Goal: Transaction & Acquisition: Purchase product/service

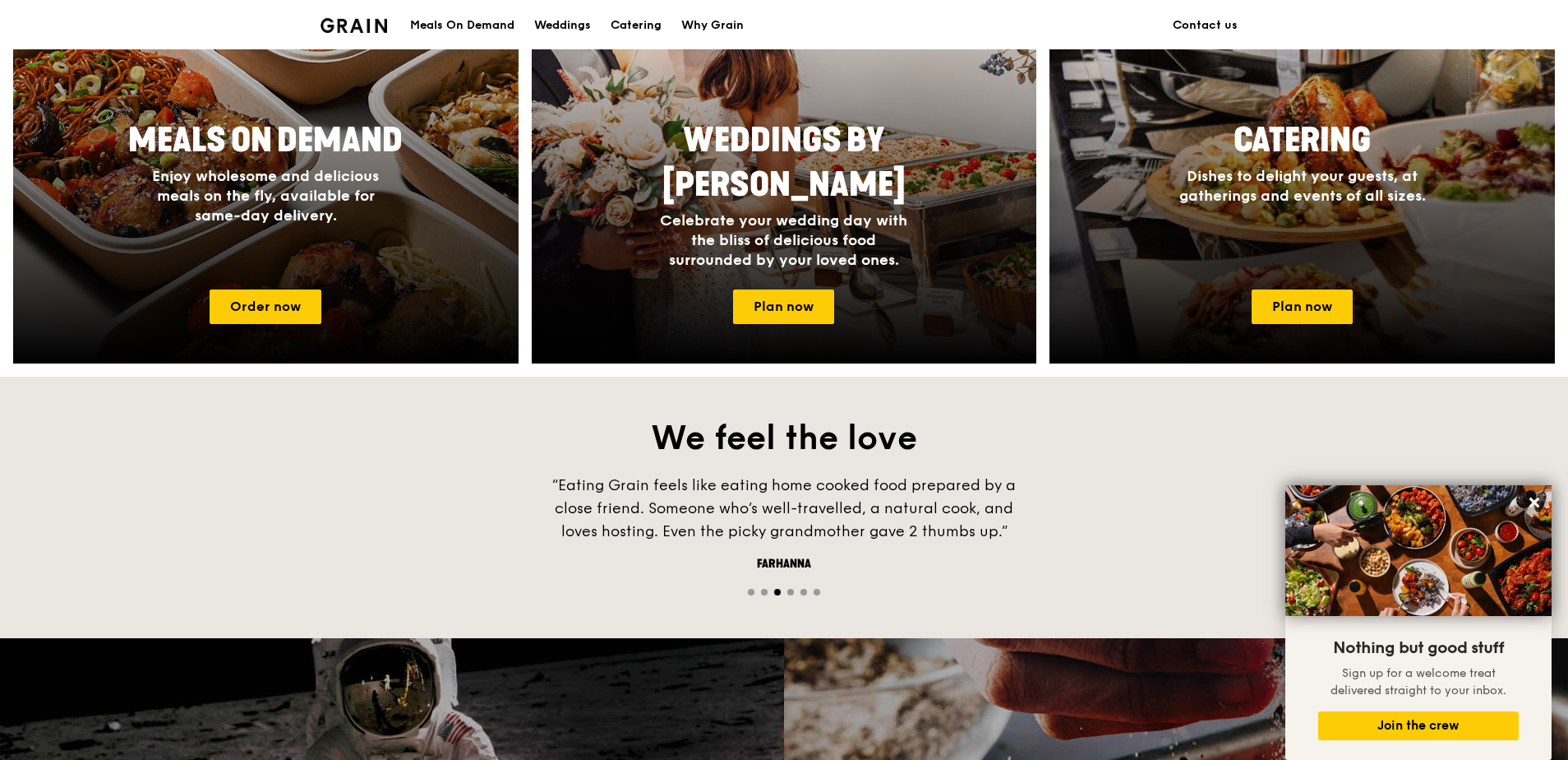
scroll to position [576, 0]
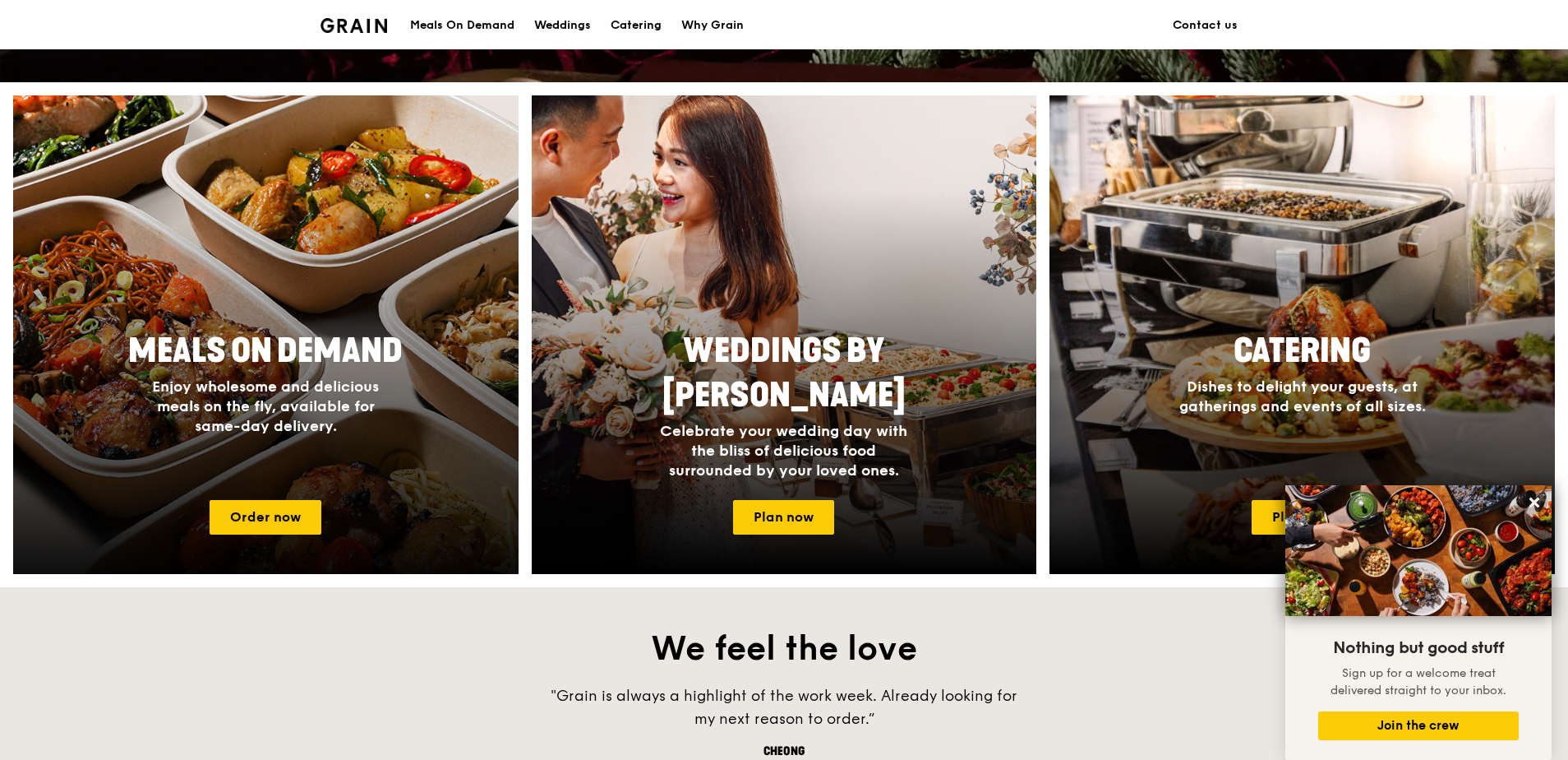
click at [229, 420] on span "Enjoy wholesome and delicious meals on the fly, available for same-day delivery." at bounding box center [265, 406] width 227 height 57
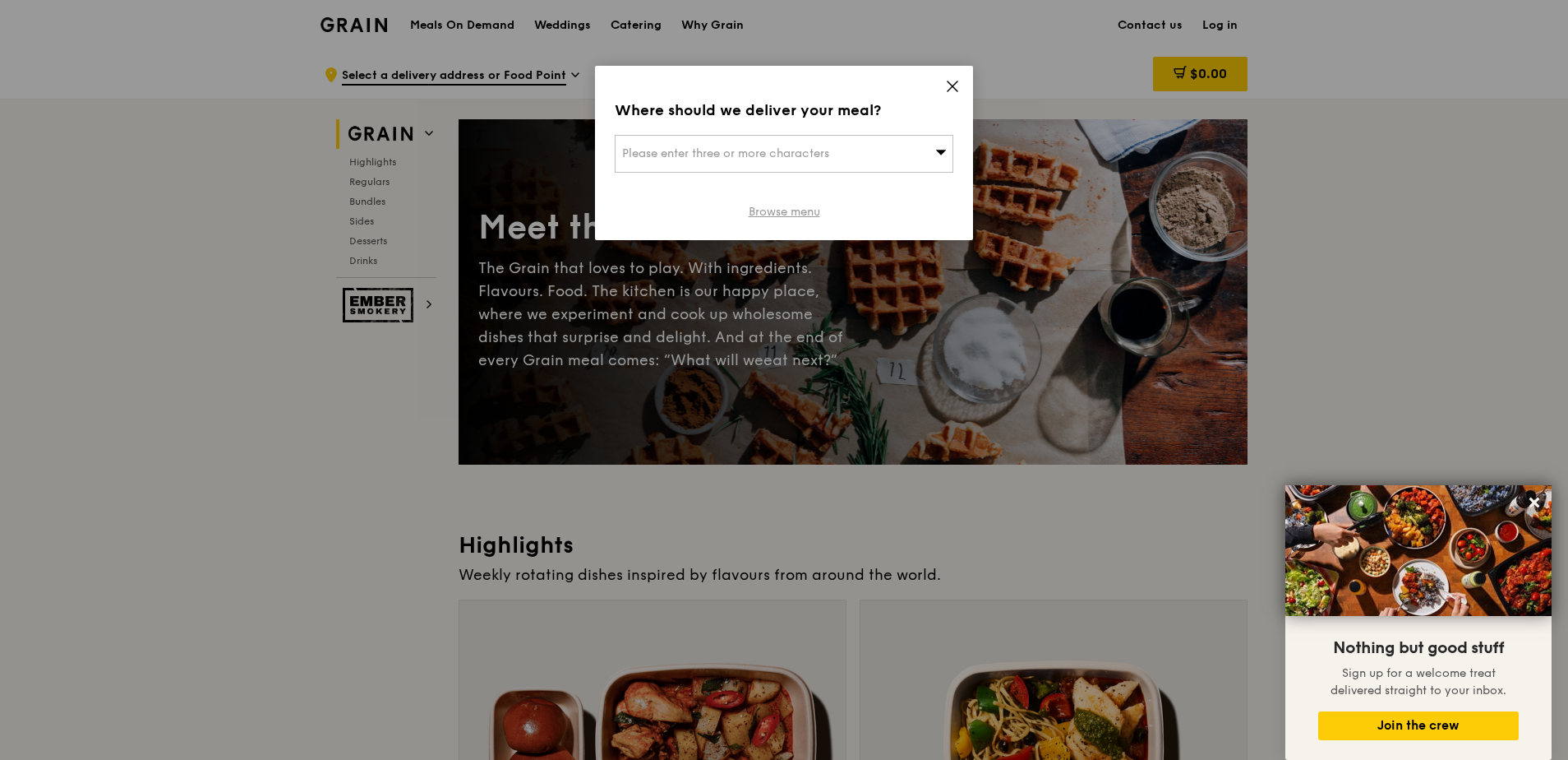
click at [778, 210] on link "Browse menu" at bounding box center [785, 212] width 71 height 17
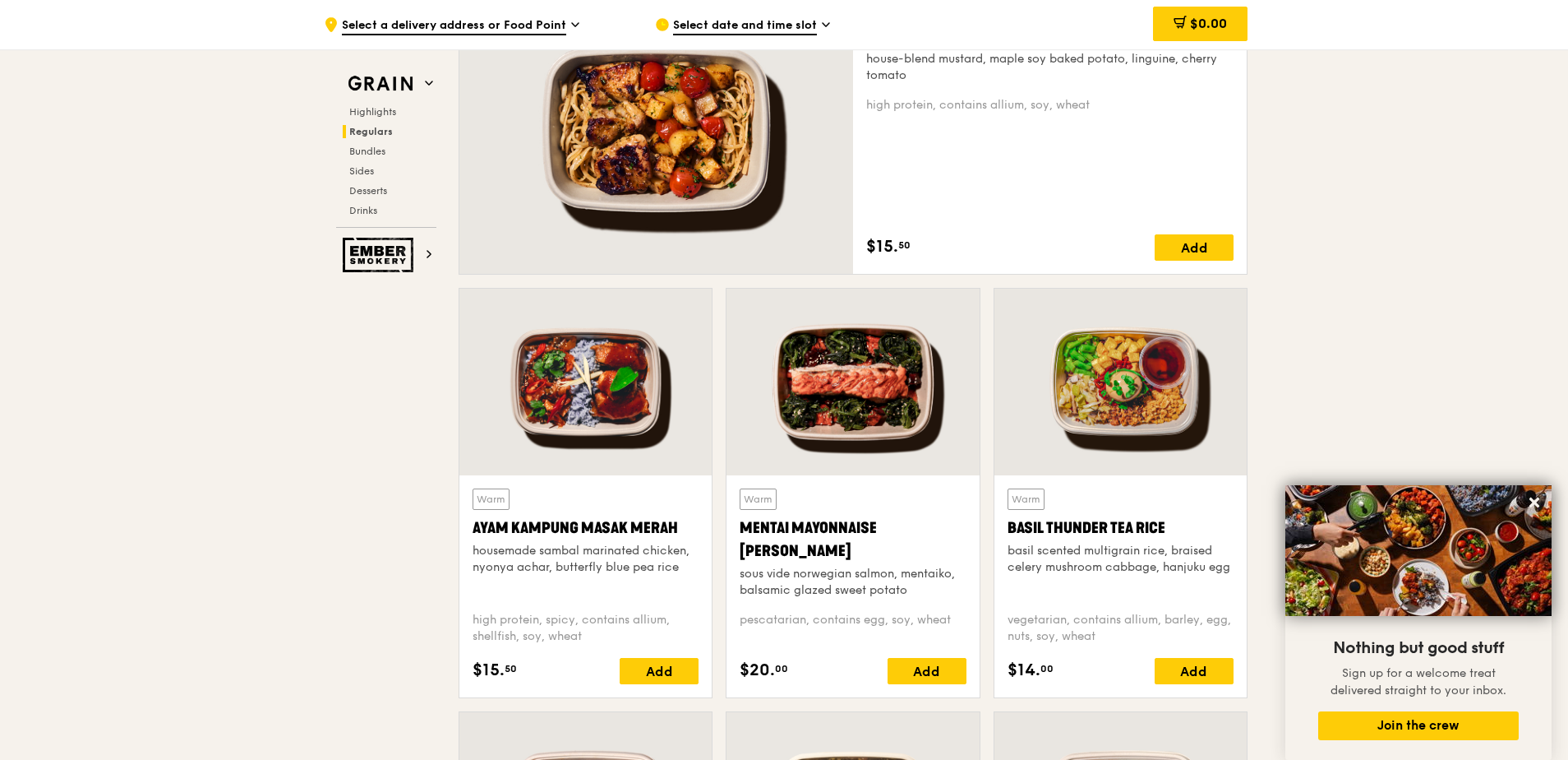
scroll to position [1316, 0]
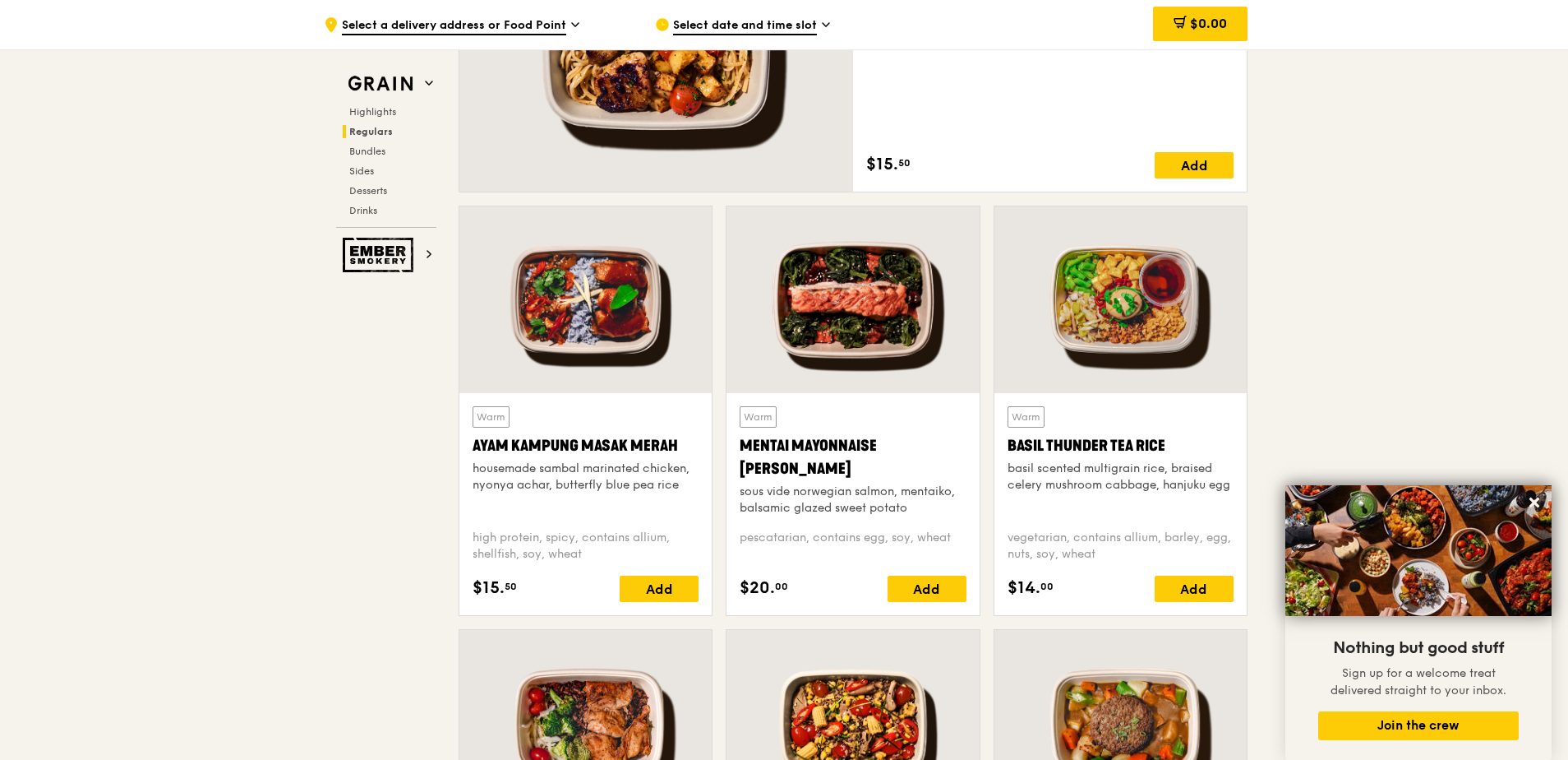
click at [843, 308] on div at bounding box center [853, 299] width 252 height 187
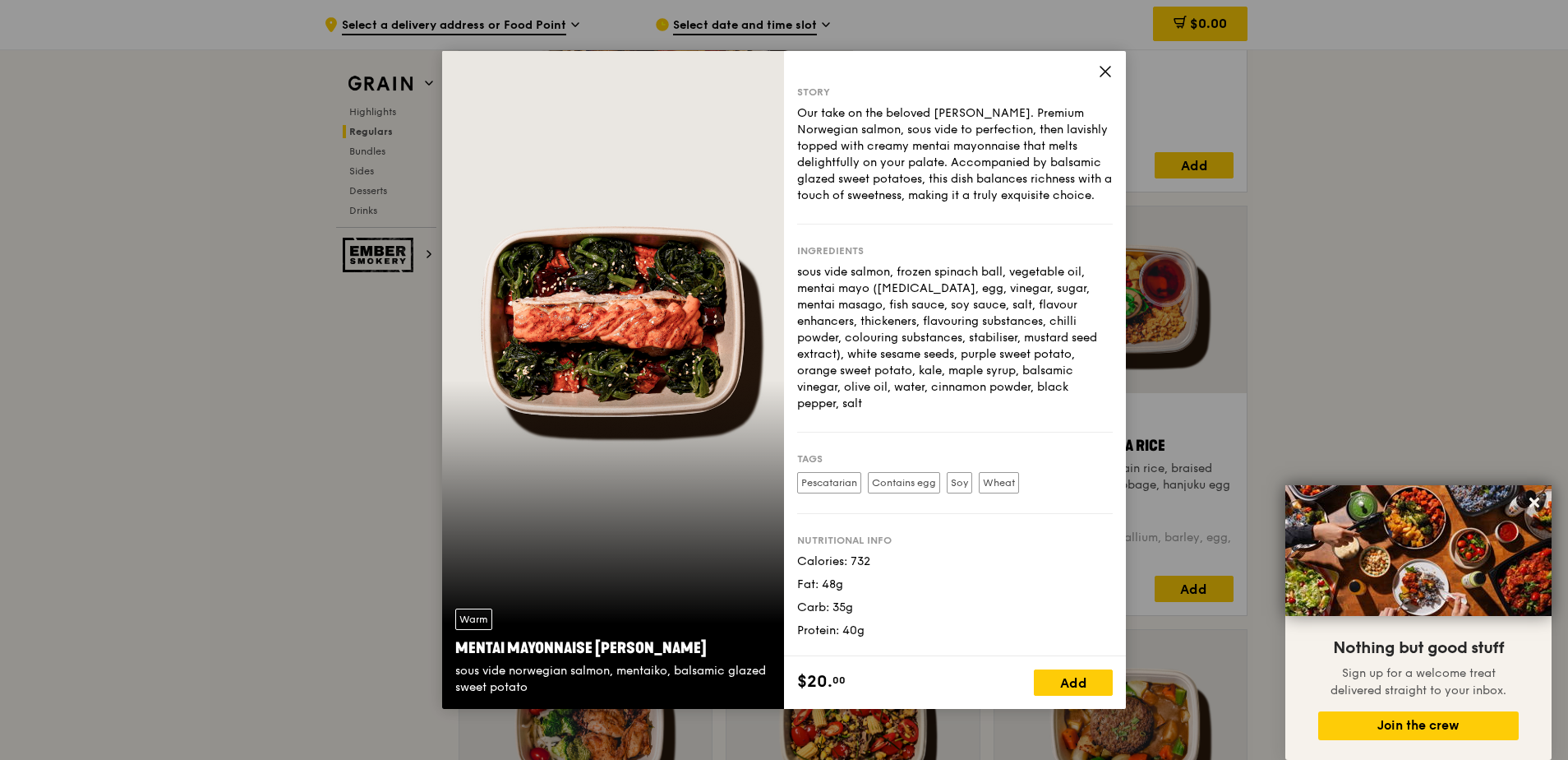
click at [1103, 67] on icon at bounding box center [1106, 71] width 15 height 15
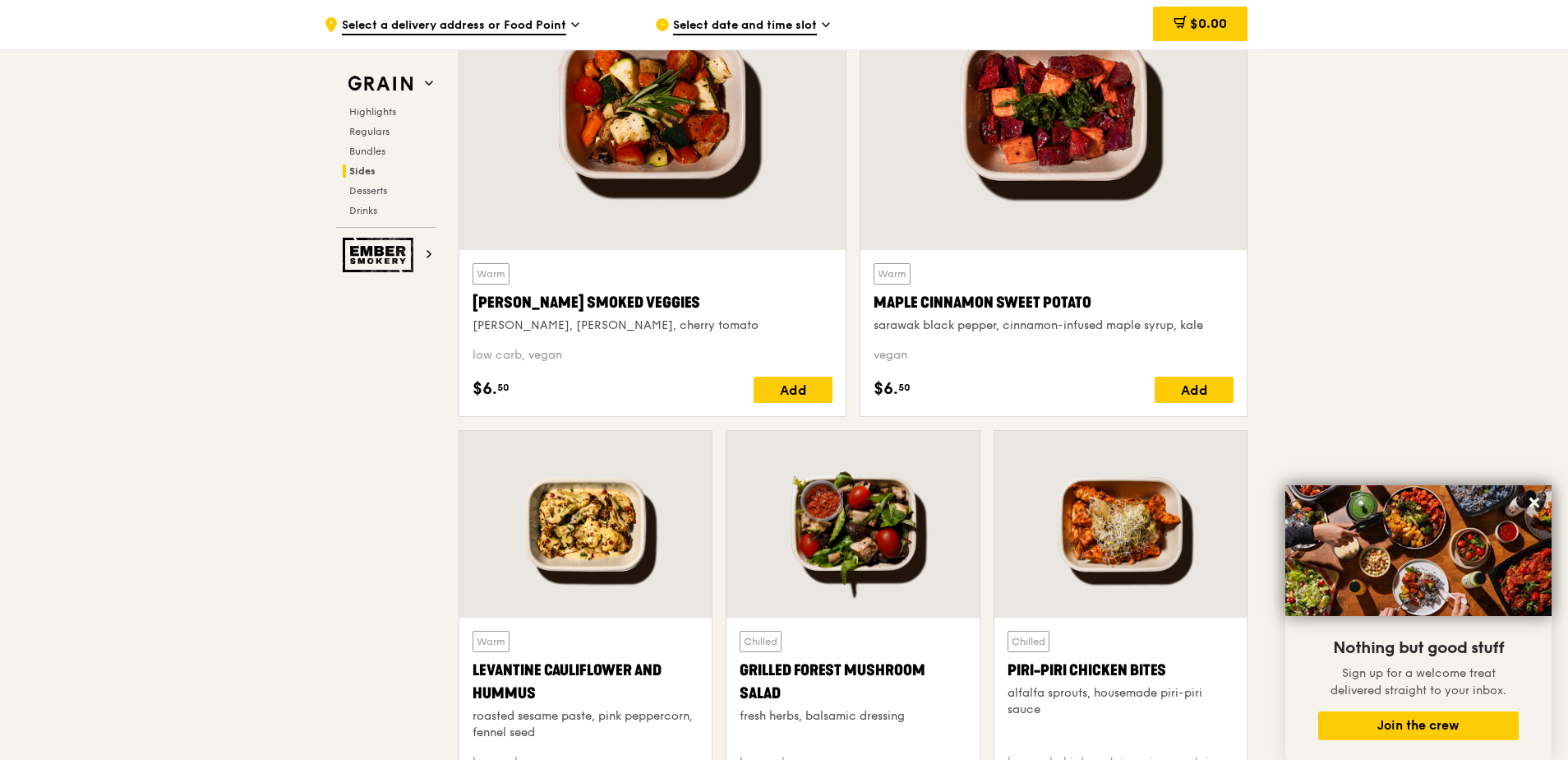
scroll to position [3948, 0]
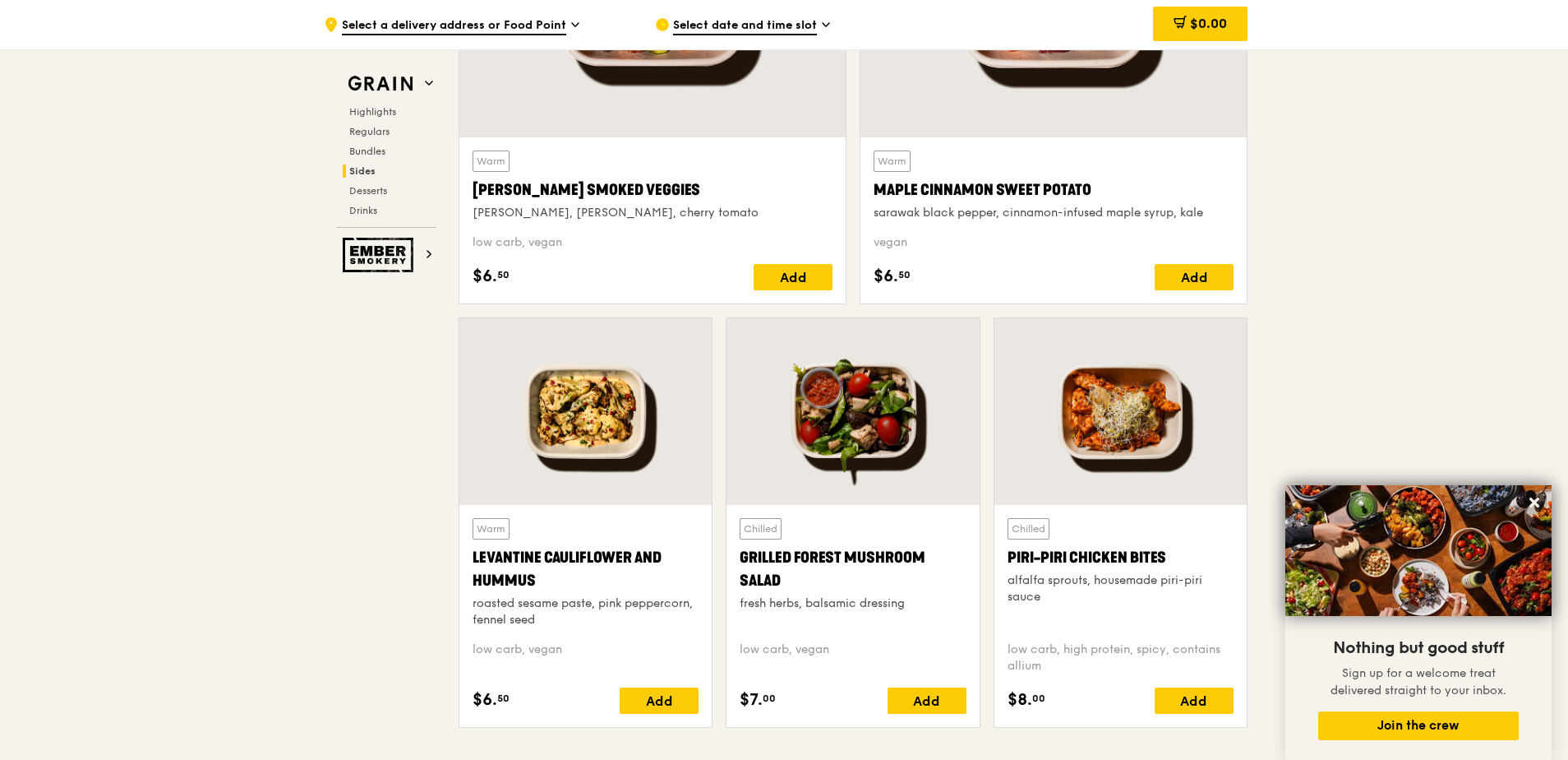
click at [578, 423] on div at bounding box center [586, 411] width 252 height 187
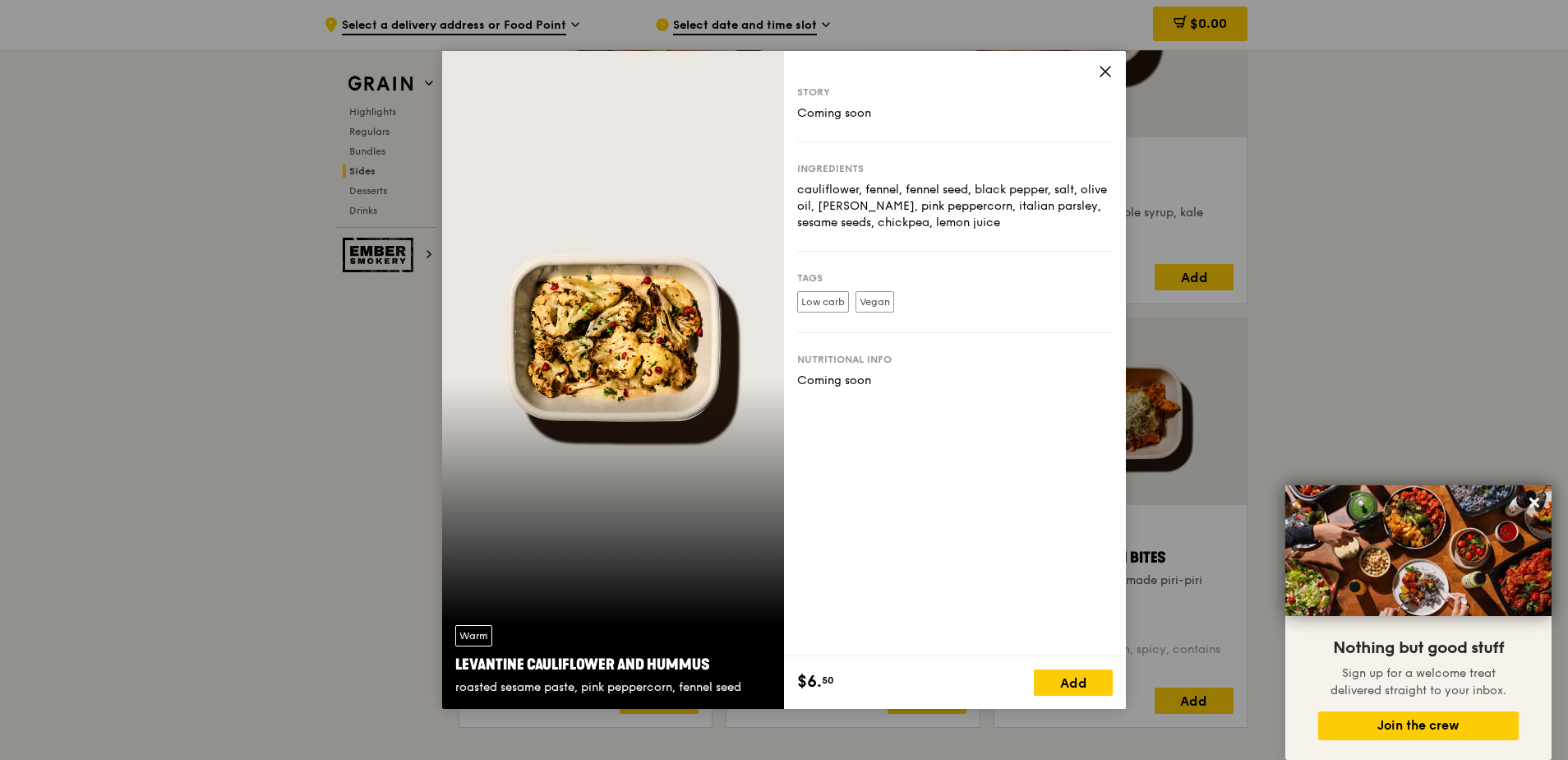
click at [1108, 70] on icon at bounding box center [1106, 71] width 15 height 15
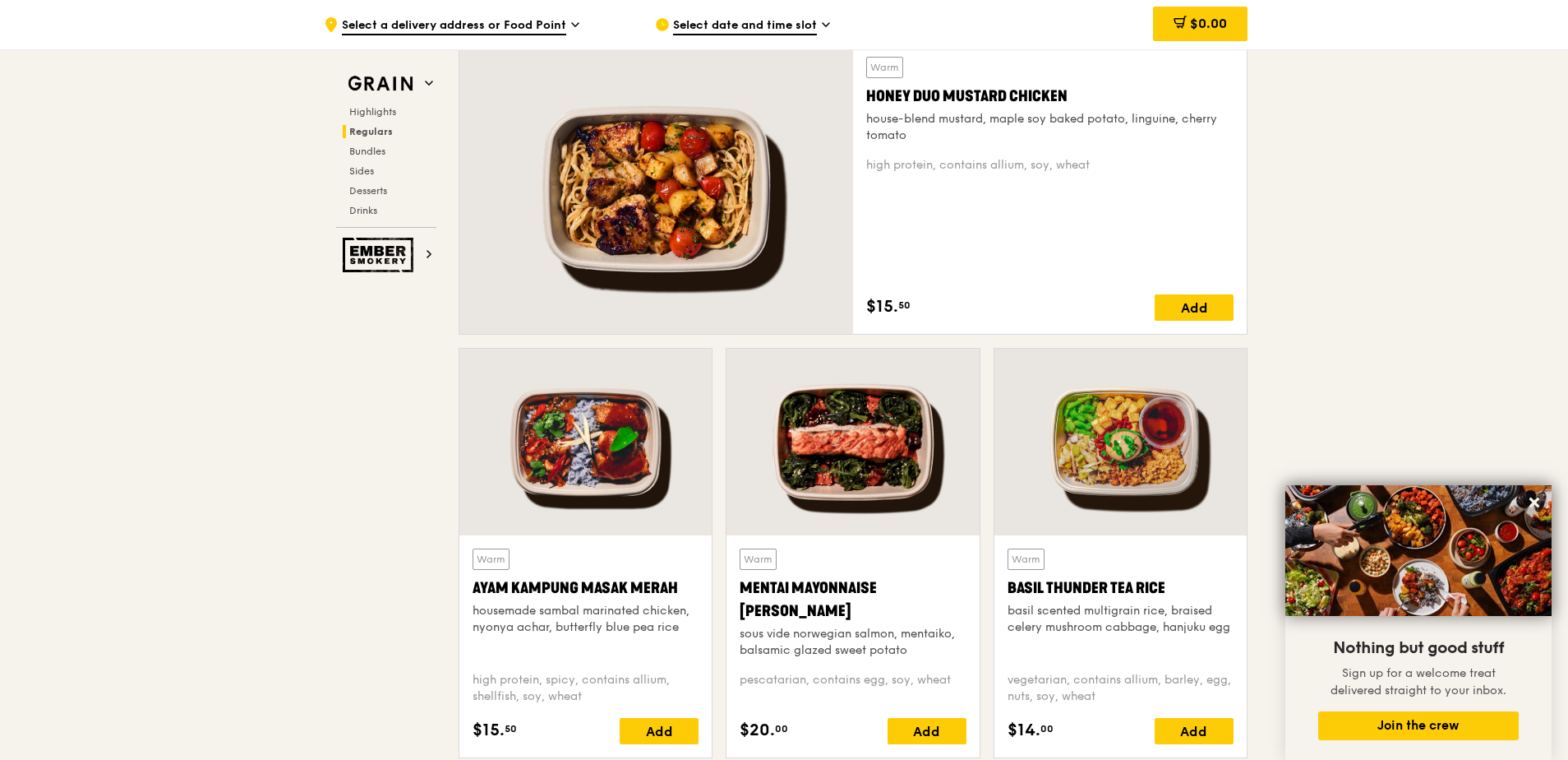
scroll to position [1151, 0]
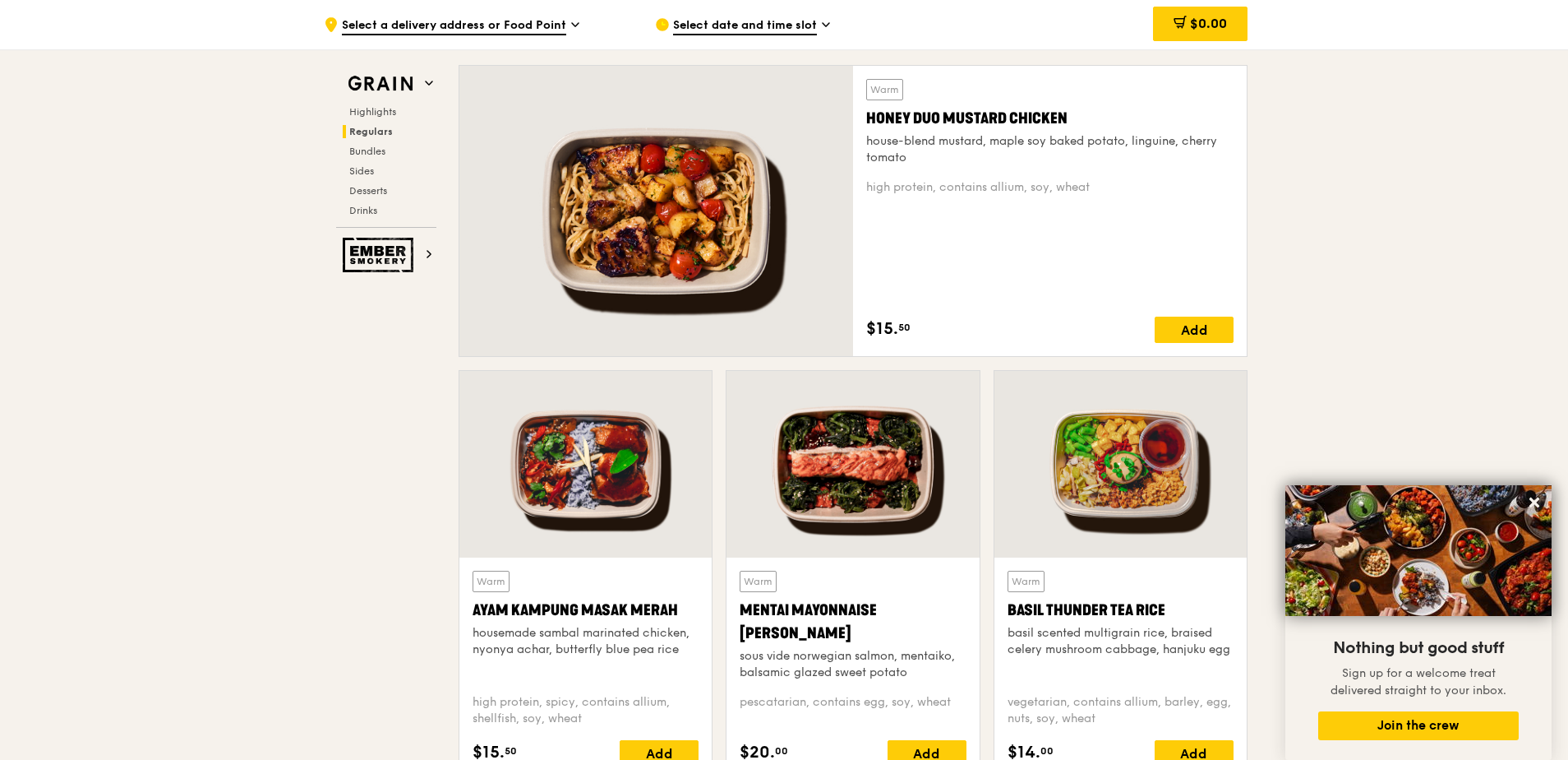
click at [752, 610] on div "Mentai Mayonnaise [PERSON_NAME]" at bounding box center [853, 621] width 226 height 46
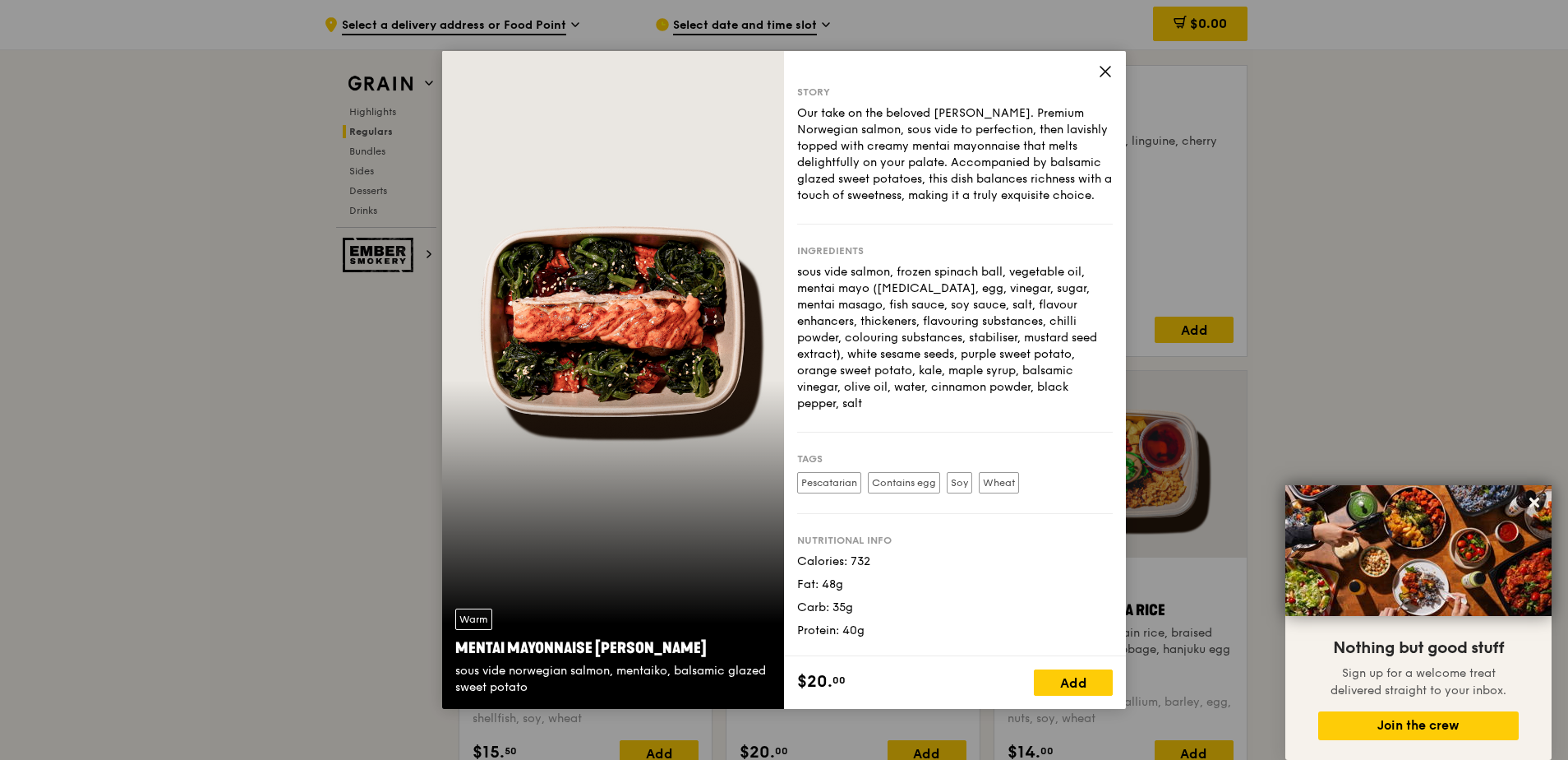
click at [1092, 70] on div "Story Our take on the beloved mentaiko salmon. Premium Norwegian salmon, sous v…" at bounding box center [954, 354] width 342 height 605
click at [1102, 71] on icon at bounding box center [1106, 71] width 15 height 15
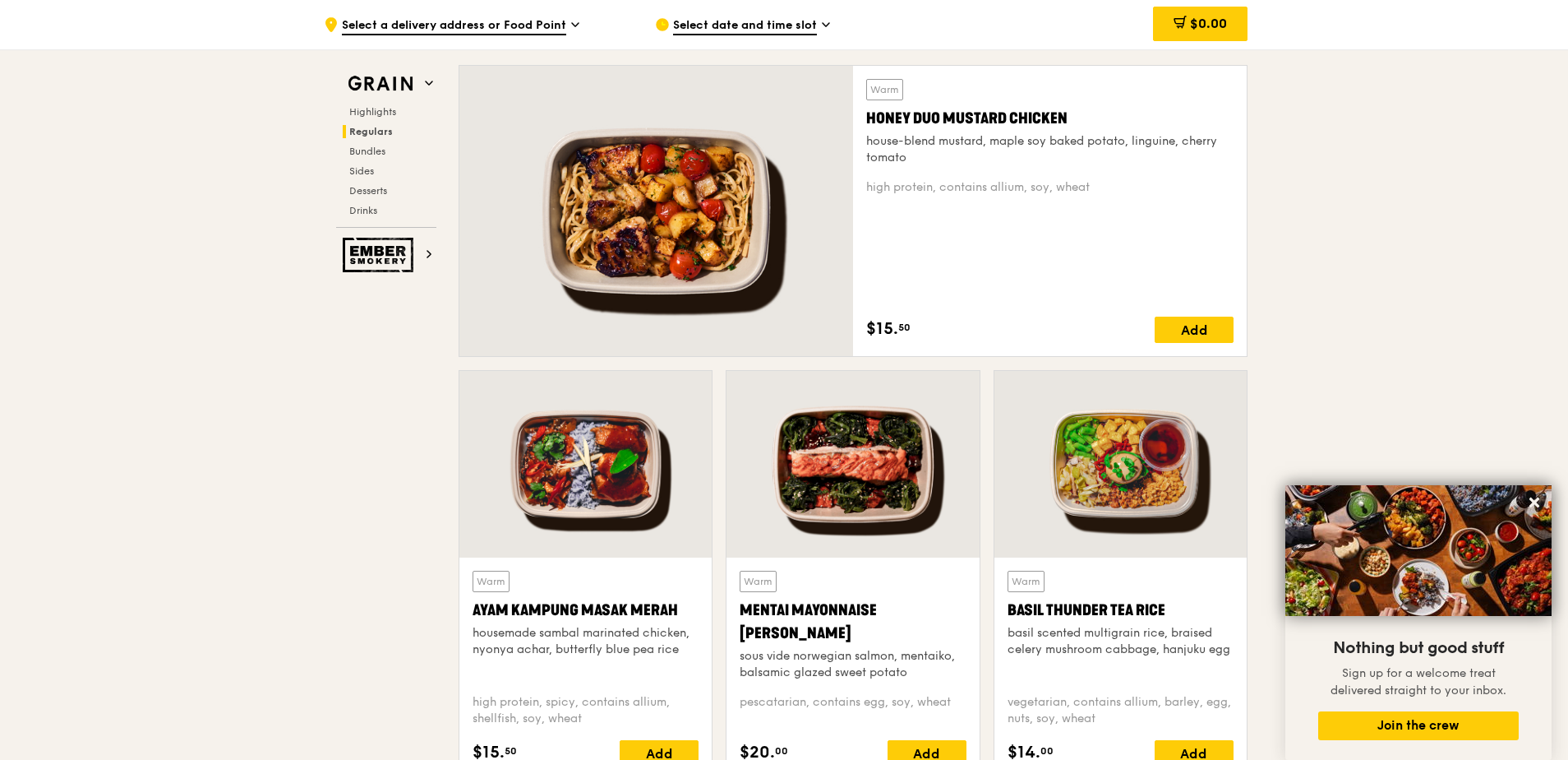
click at [550, 448] on div at bounding box center [586, 464] width 252 height 187
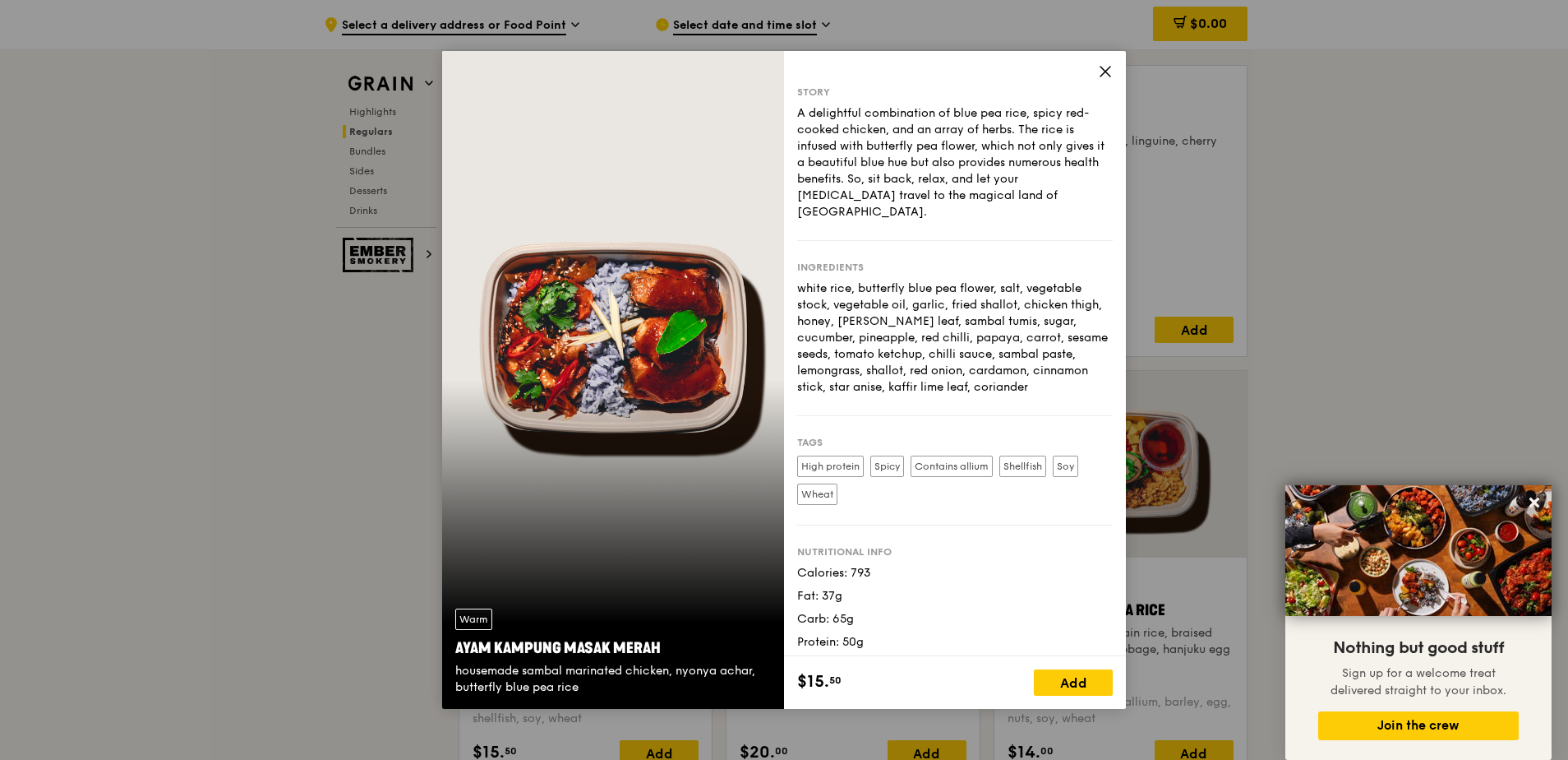
click at [1113, 74] on div "Story A delightful combination of blue pea rice, spicy red-cooked chicken, and …" at bounding box center [954, 354] width 342 height 605
click at [1102, 68] on icon at bounding box center [1105, 71] width 10 height 10
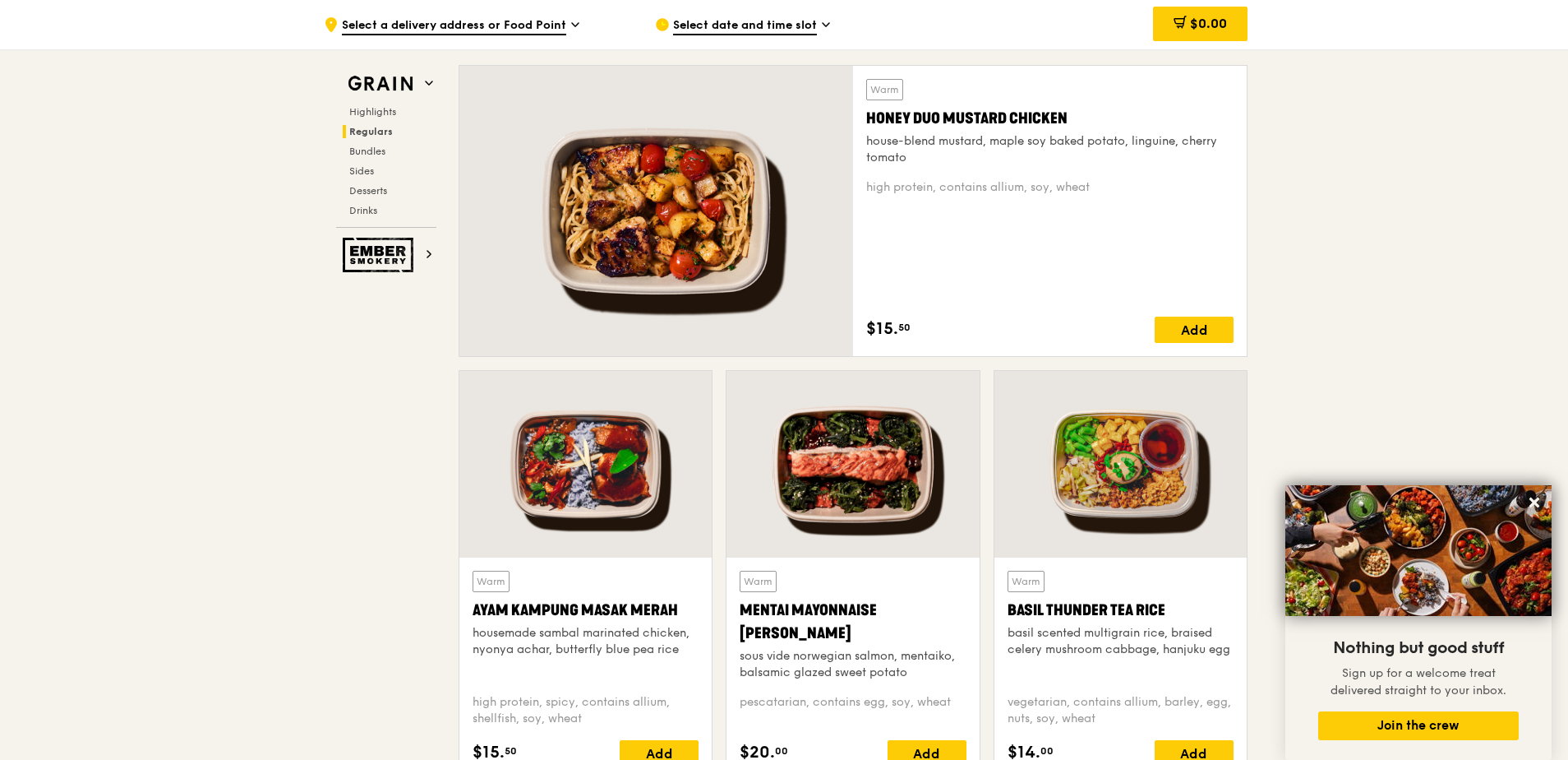
click at [769, 628] on div "Mentai Mayonnaise [PERSON_NAME]" at bounding box center [853, 621] width 226 height 46
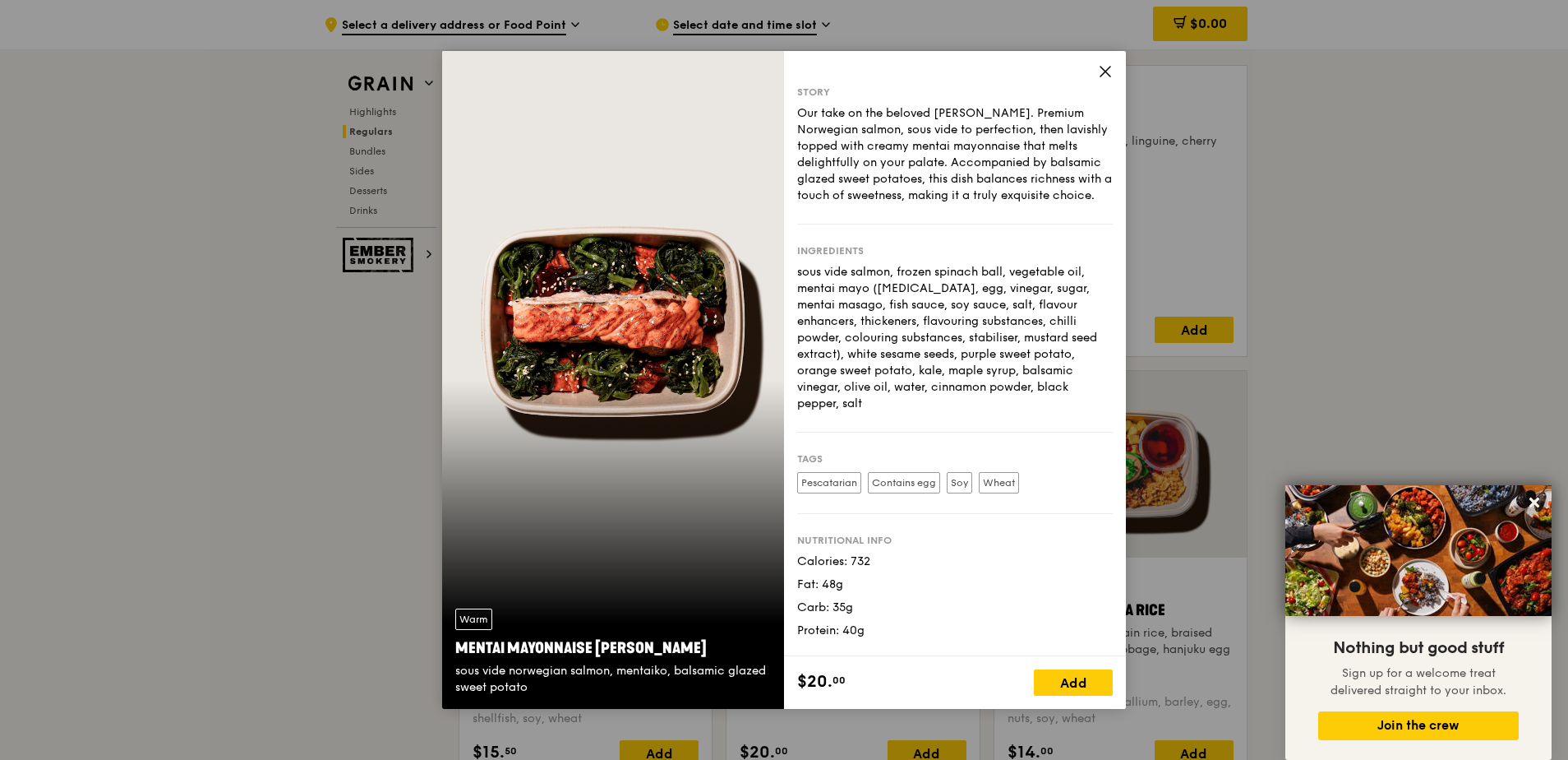
drag, startPoint x: 458, startPoint y: 644, endPoint x: 719, endPoint y: 650, distance: 261.1
click at [719, 650] on div "Mentai Mayonnaise [PERSON_NAME]" at bounding box center [613, 648] width 316 height 23
copy div "Mentai Mayonnaise [PERSON_NAME]"
click at [1103, 74] on icon at bounding box center [1105, 71] width 10 height 10
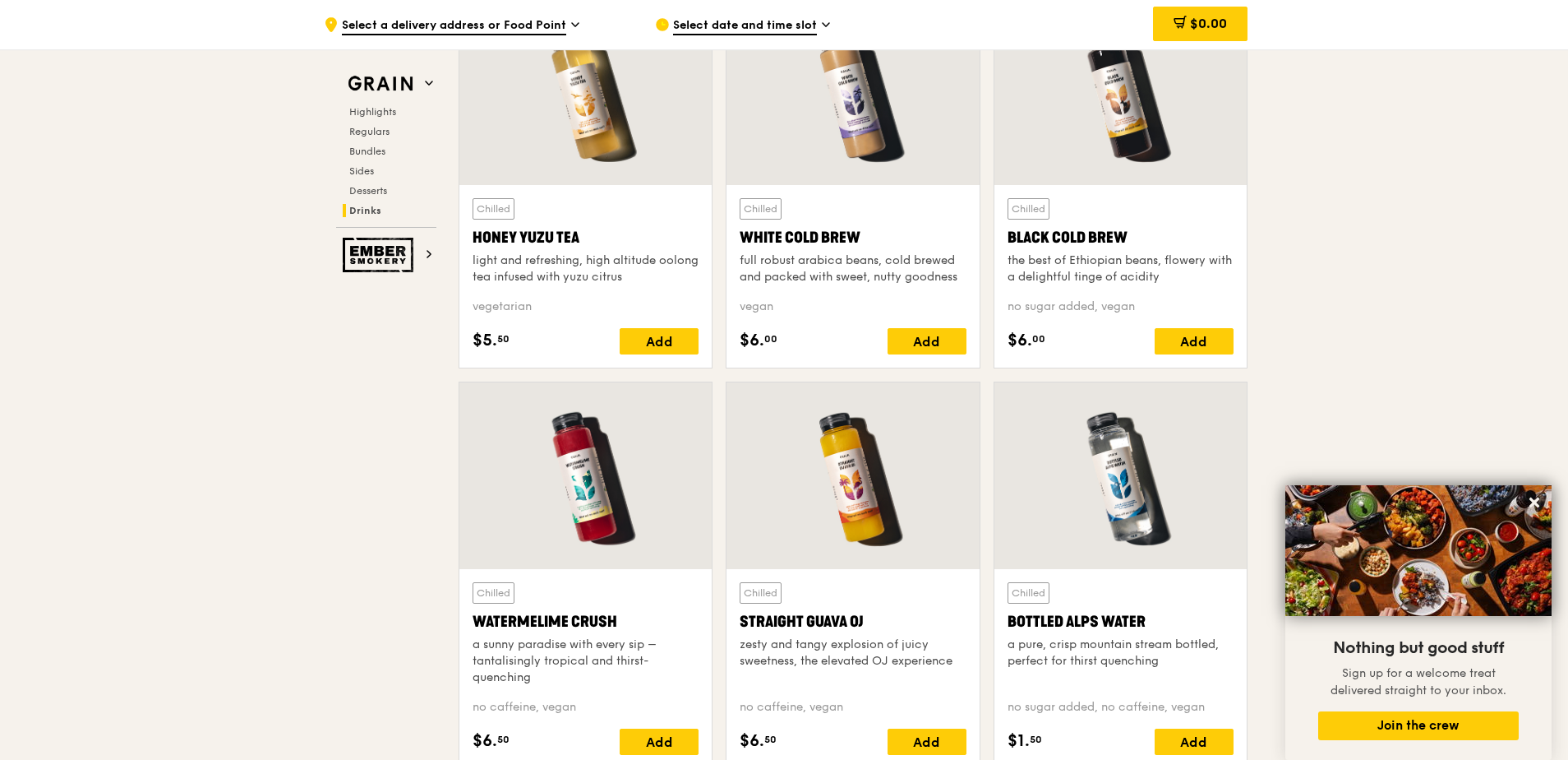
scroll to position [6168, 0]
